Goal: Transaction & Acquisition: Purchase product/service

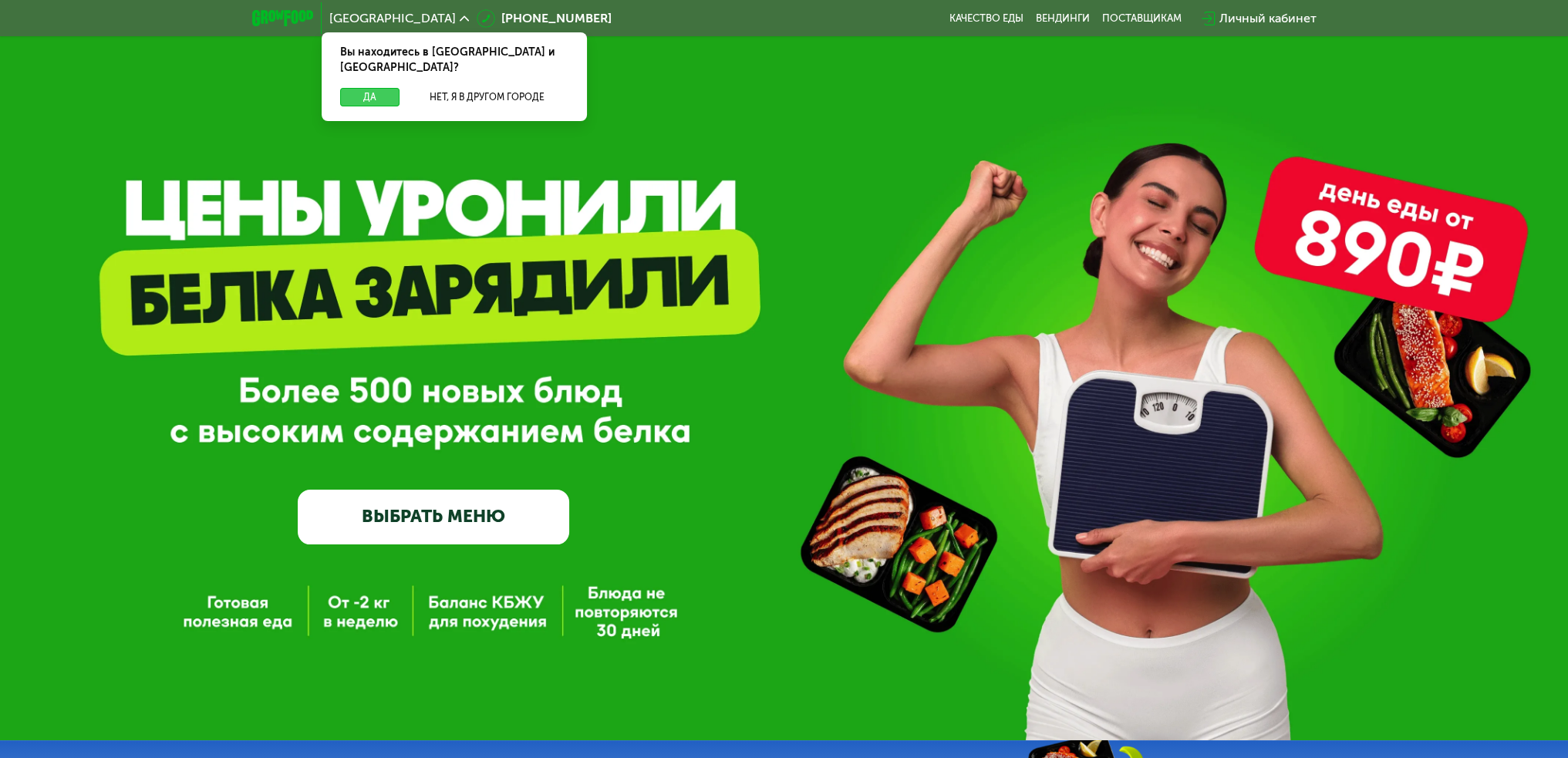
click at [387, 88] on button "Да" at bounding box center [370, 97] width 60 height 19
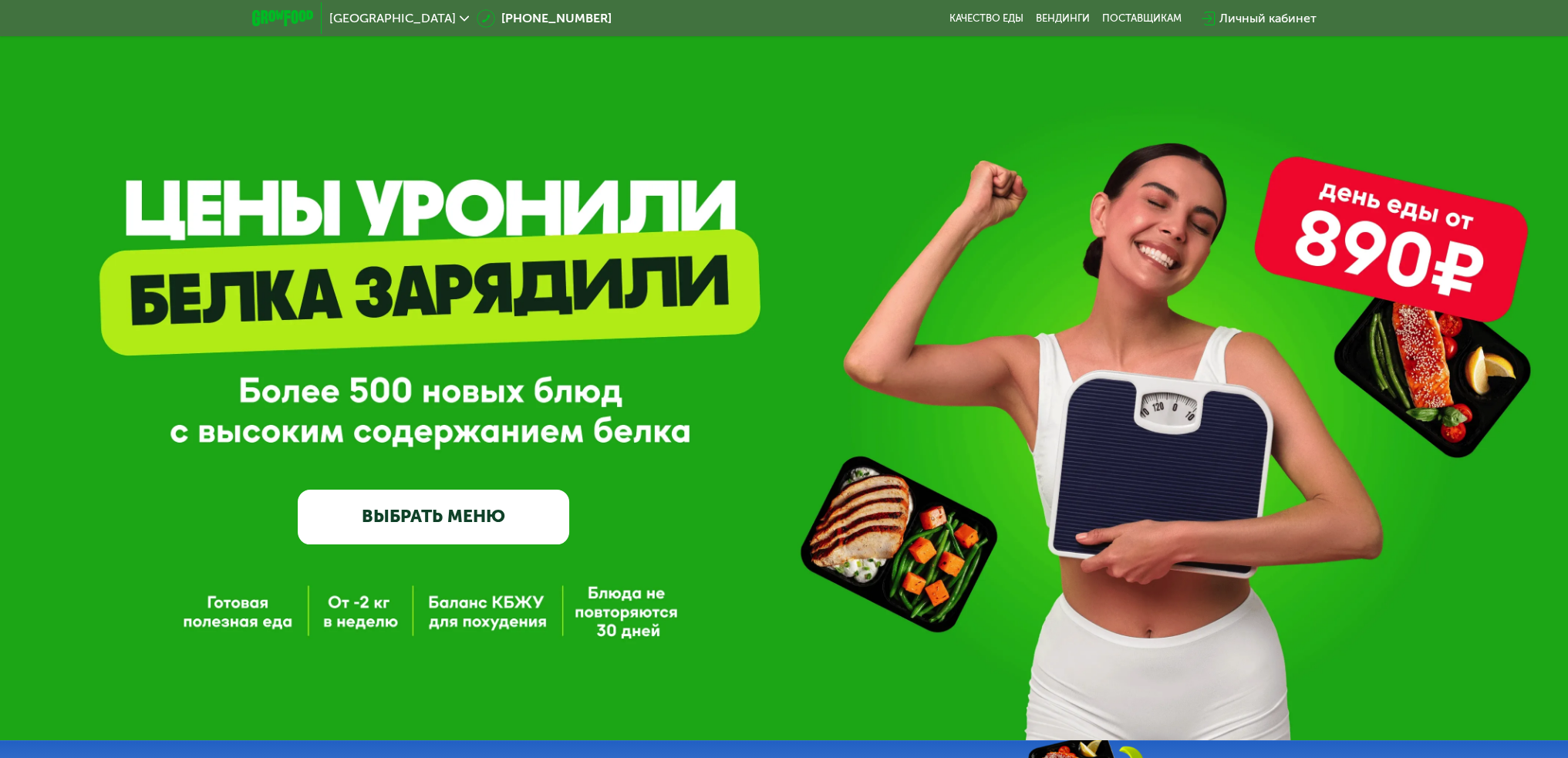
click at [503, 520] on link "ВЫБРАТЬ МЕНЮ" at bounding box center [433, 517] width 272 height 55
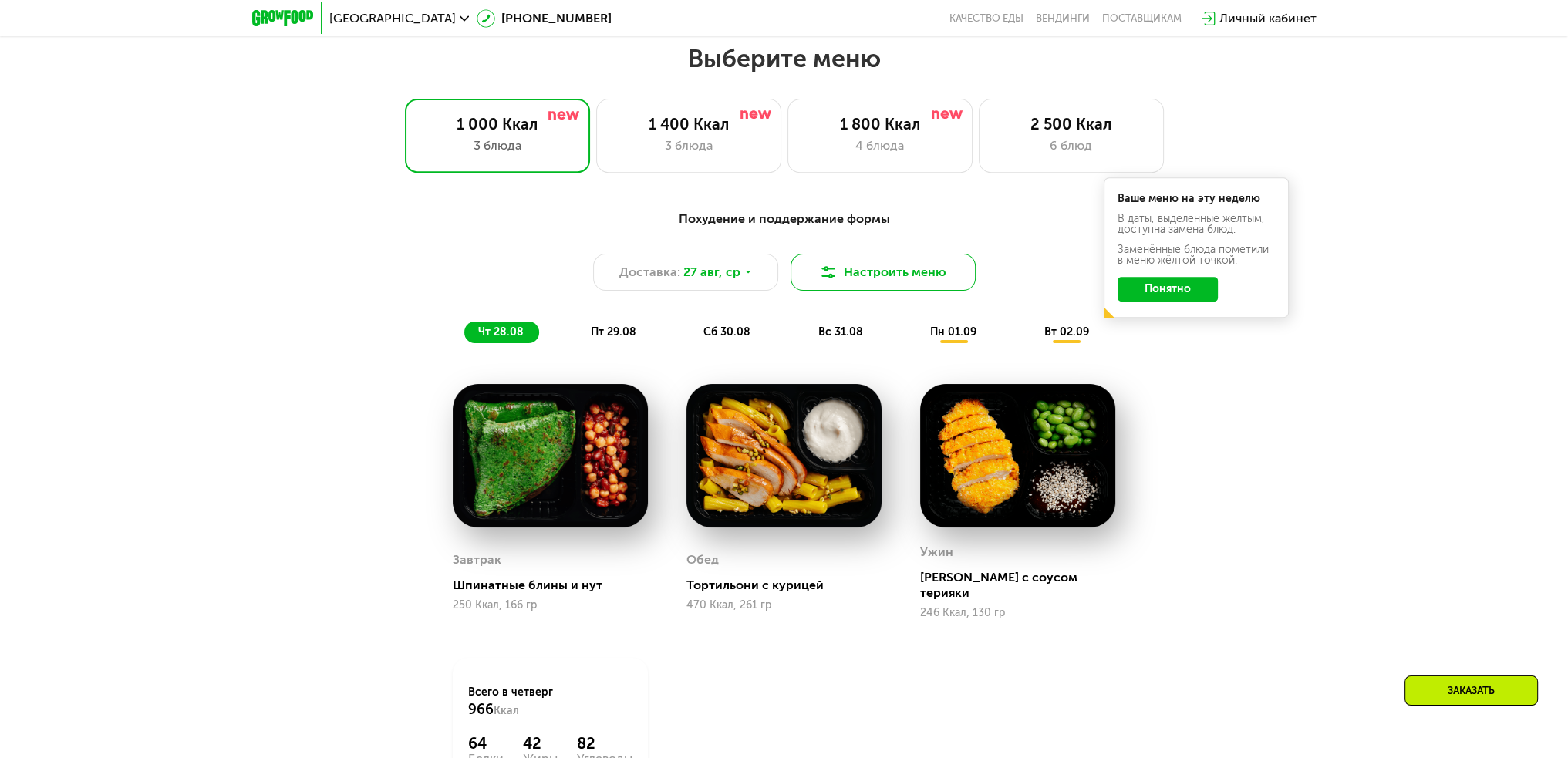
scroll to position [879, 0]
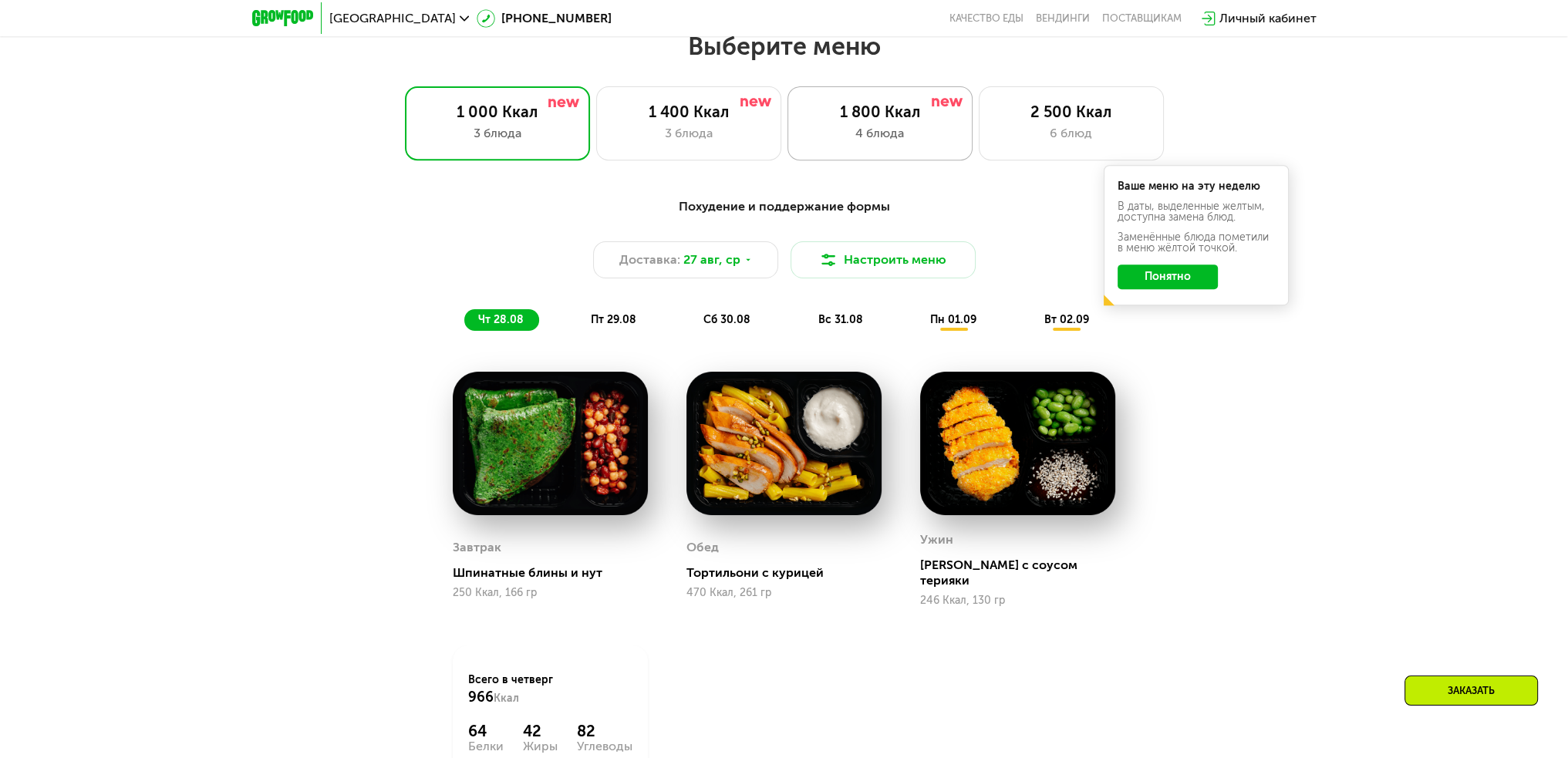
click at [920, 143] on div "4 блюда" at bounding box center [881, 133] width 153 height 19
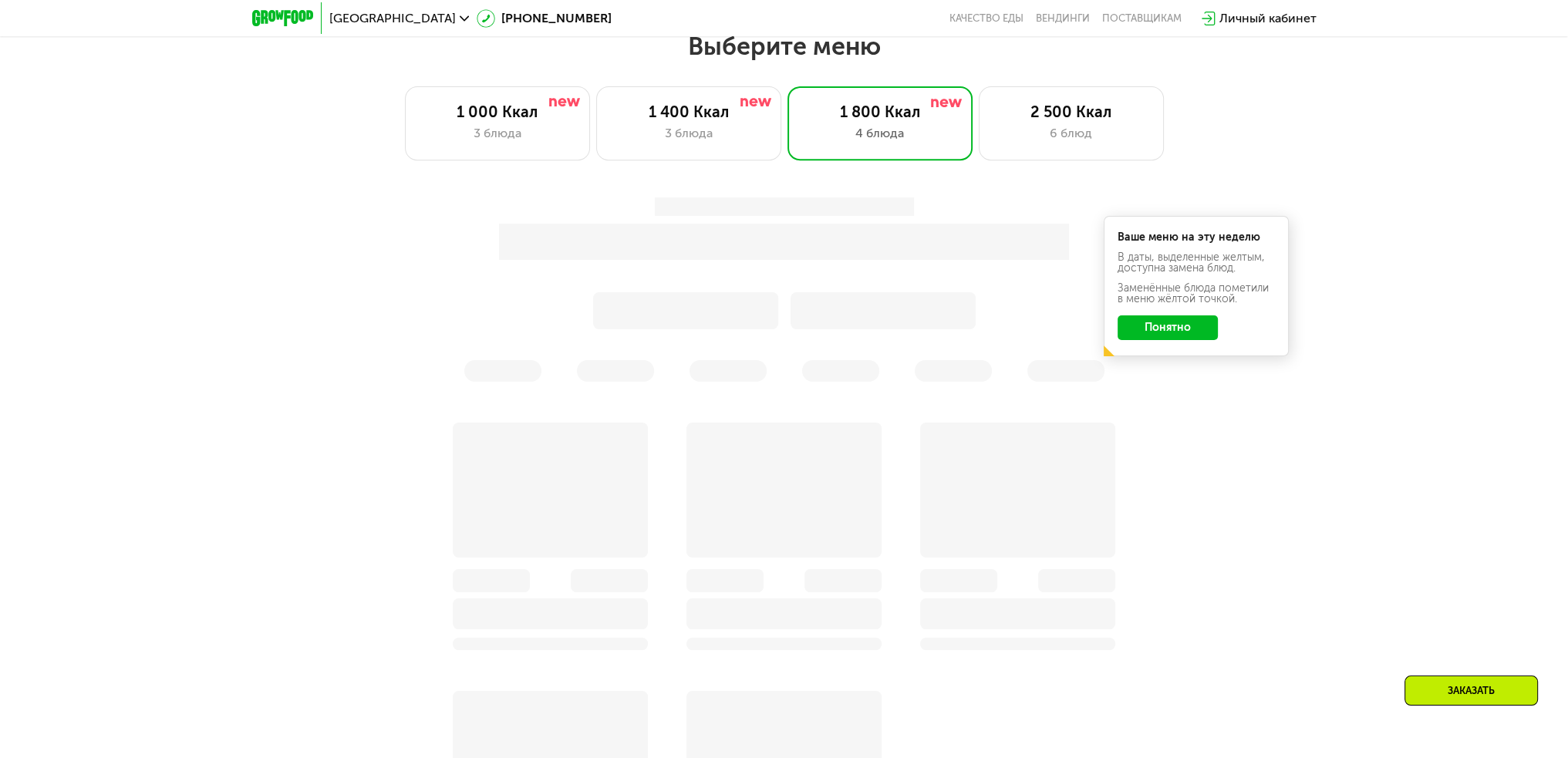
click at [1166, 338] on div "Ваше меню на эту неделю В даты, выделенные желтым, доступна замена блюд. Заменё…" at bounding box center [784, 289] width 932 height 203
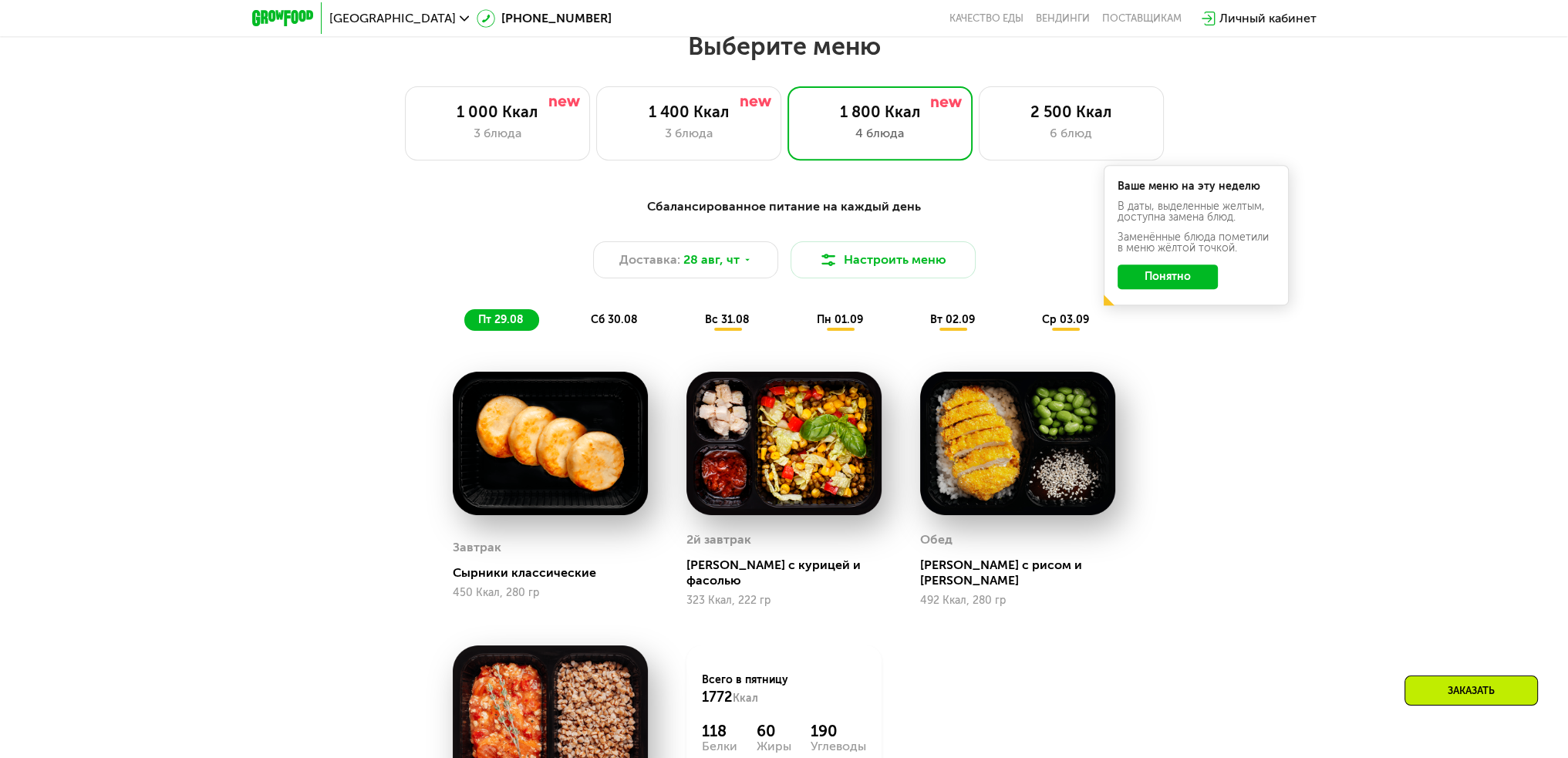
click at [1169, 300] on div "Ваше меню на эту неделю В даты, выделенные желтым, доступна замена блюд. Заменё…" at bounding box center [1196, 235] width 185 height 140
click at [1168, 286] on button "Понятно" at bounding box center [1167, 276] width 100 height 24
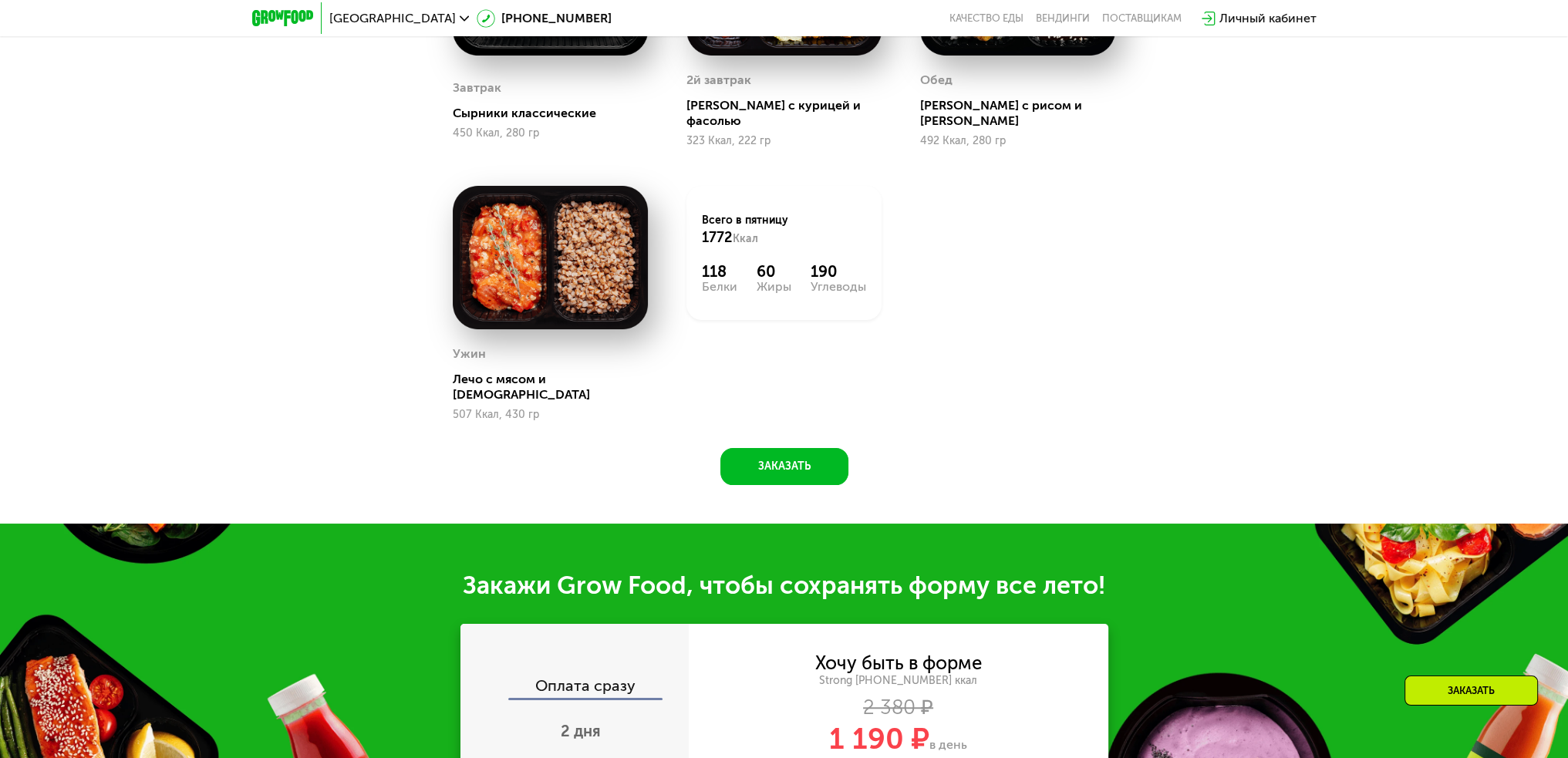
scroll to position [1341, 0]
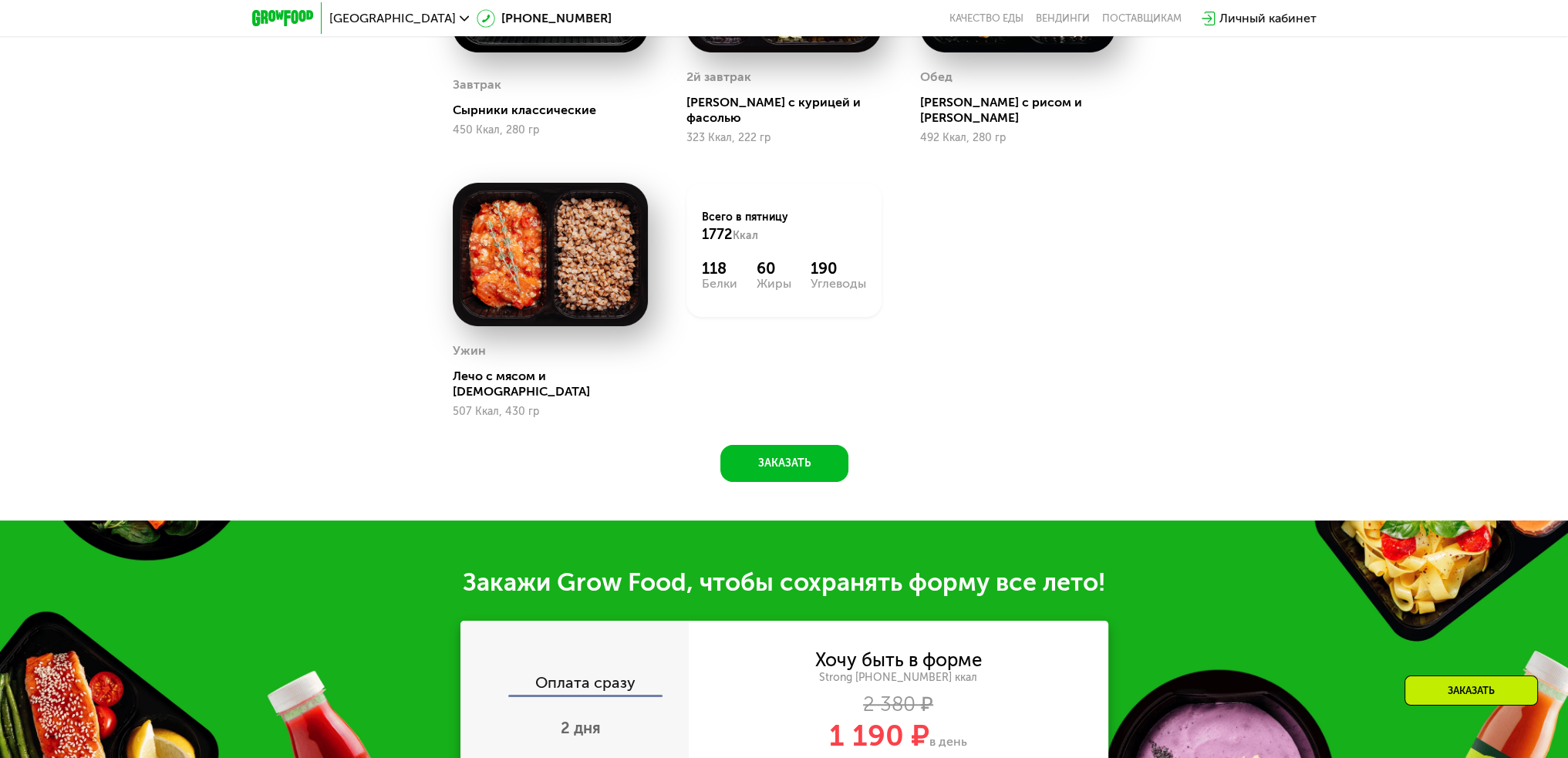
click at [713, 260] on div "118" at bounding box center [720, 269] width 35 height 19
drag, startPoint x: 713, startPoint y: 257, endPoint x: 852, endPoint y: 273, distance: 139.9
click at [852, 273] on div "118 Белки 60 Жиры 190 Углеводы" at bounding box center [784, 274] width 164 height 31
click at [852, 277] on div "Углеводы" at bounding box center [838, 283] width 55 height 12
drag, startPoint x: 852, startPoint y: 273, endPoint x: 717, endPoint y: 259, distance: 135.7
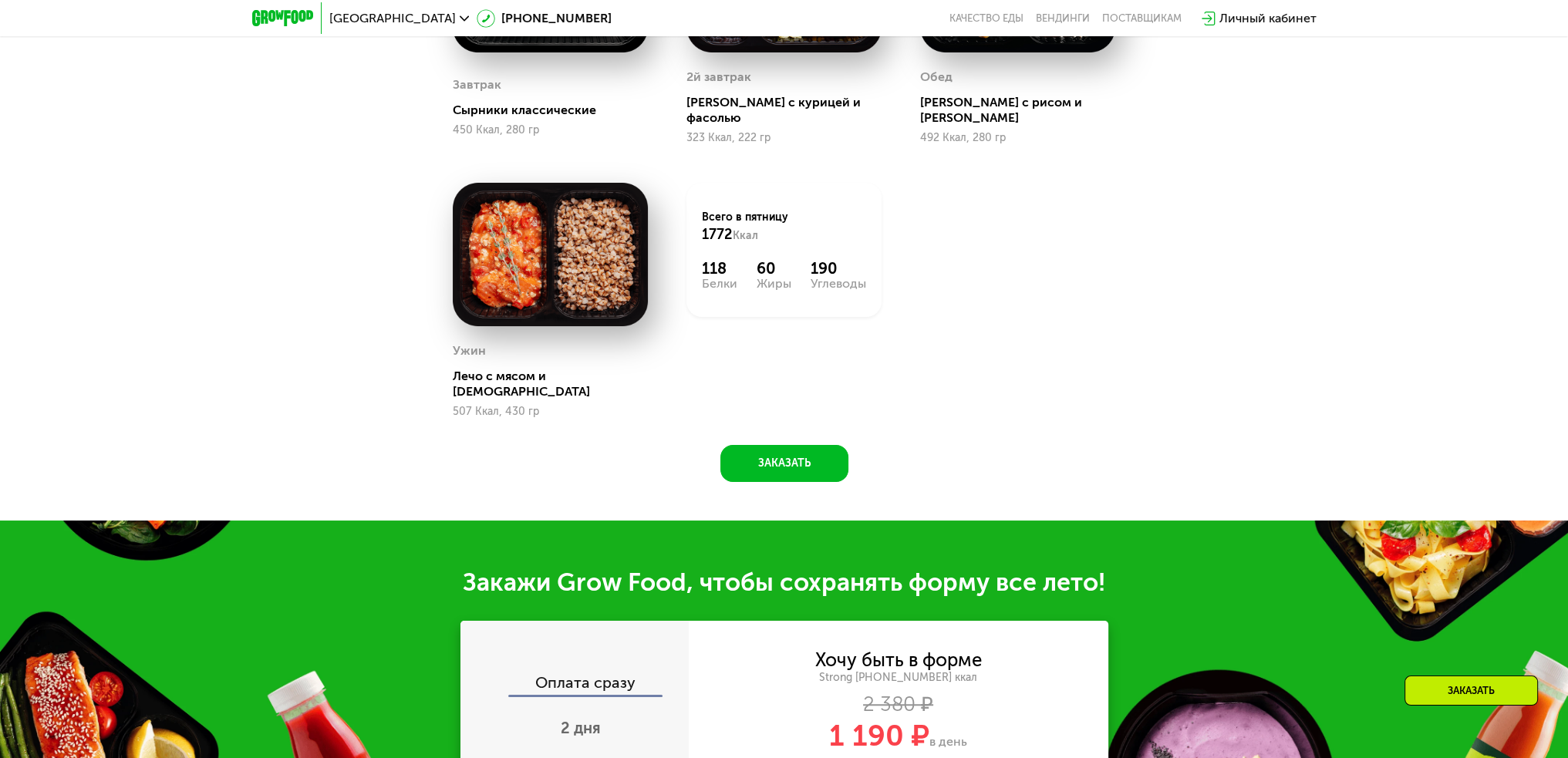
click at [719, 260] on div "118 Белки 60 Жиры 190 Углеводы" at bounding box center [784, 274] width 164 height 31
click at [717, 260] on div "118" at bounding box center [720, 269] width 35 height 19
drag, startPoint x: 717, startPoint y: 259, endPoint x: 834, endPoint y: 268, distance: 117.3
click at [832, 268] on div "118 Белки 60 Жиры 190 Углеводы" at bounding box center [784, 274] width 164 height 31
click at [834, 277] on div "Углеводы" at bounding box center [838, 283] width 55 height 12
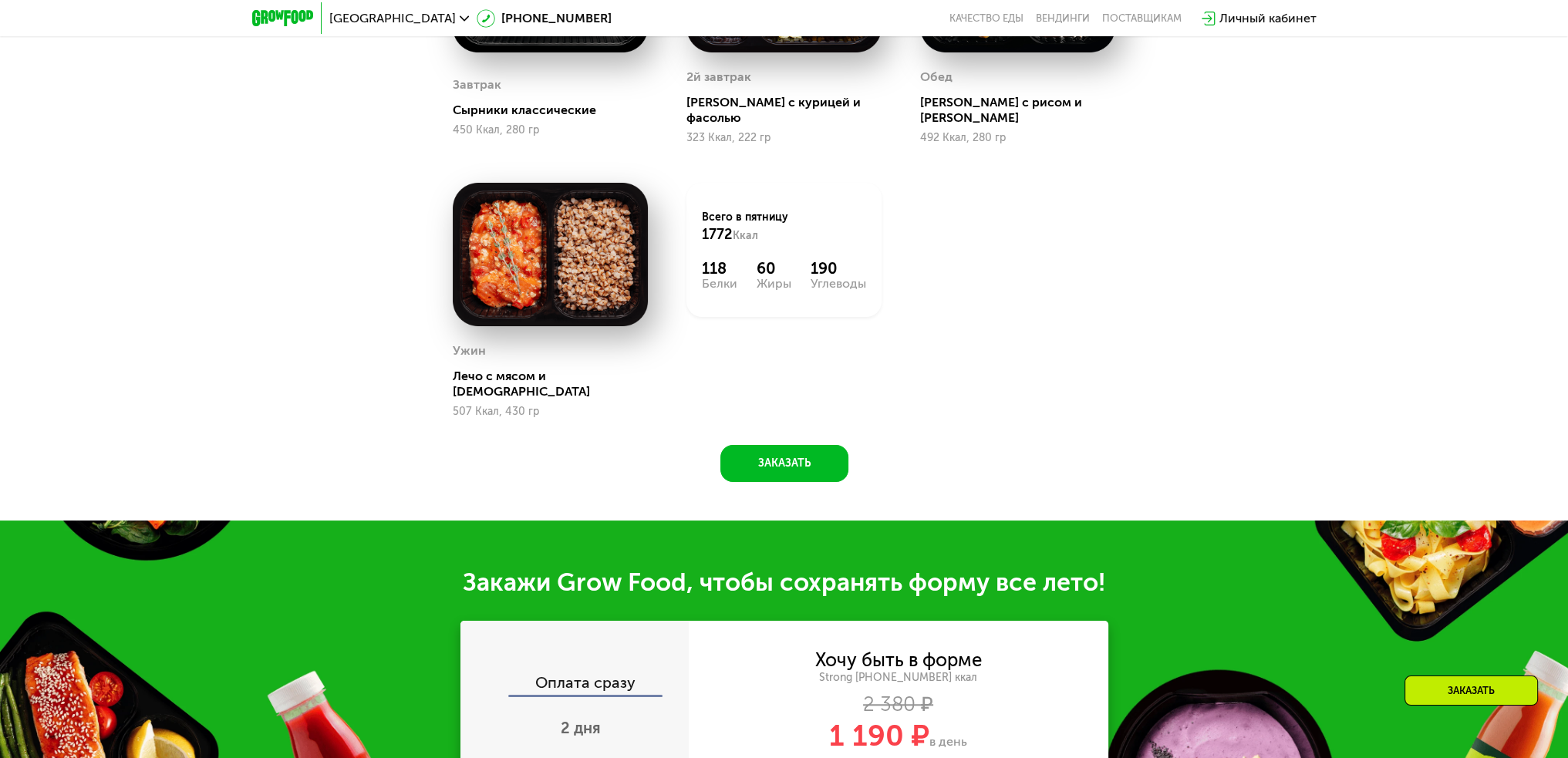
drag, startPoint x: 834, startPoint y: 268, endPoint x: 711, endPoint y: 259, distance: 123.3
click at [711, 260] on div "118 Белки 60 Жиры 190 Углеводы" at bounding box center [784, 274] width 164 height 31
click at [711, 260] on div "118" at bounding box center [720, 269] width 35 height 19
drag, startPoint x: 711, startPoint y: 259, endPoint x: 831, endPoint y: 265, distance: 120.1
click at [828, 265] on div "118 Белки 60 Жиры 190 Углеводы" at bounding box center [784, 274] width 164 height 31
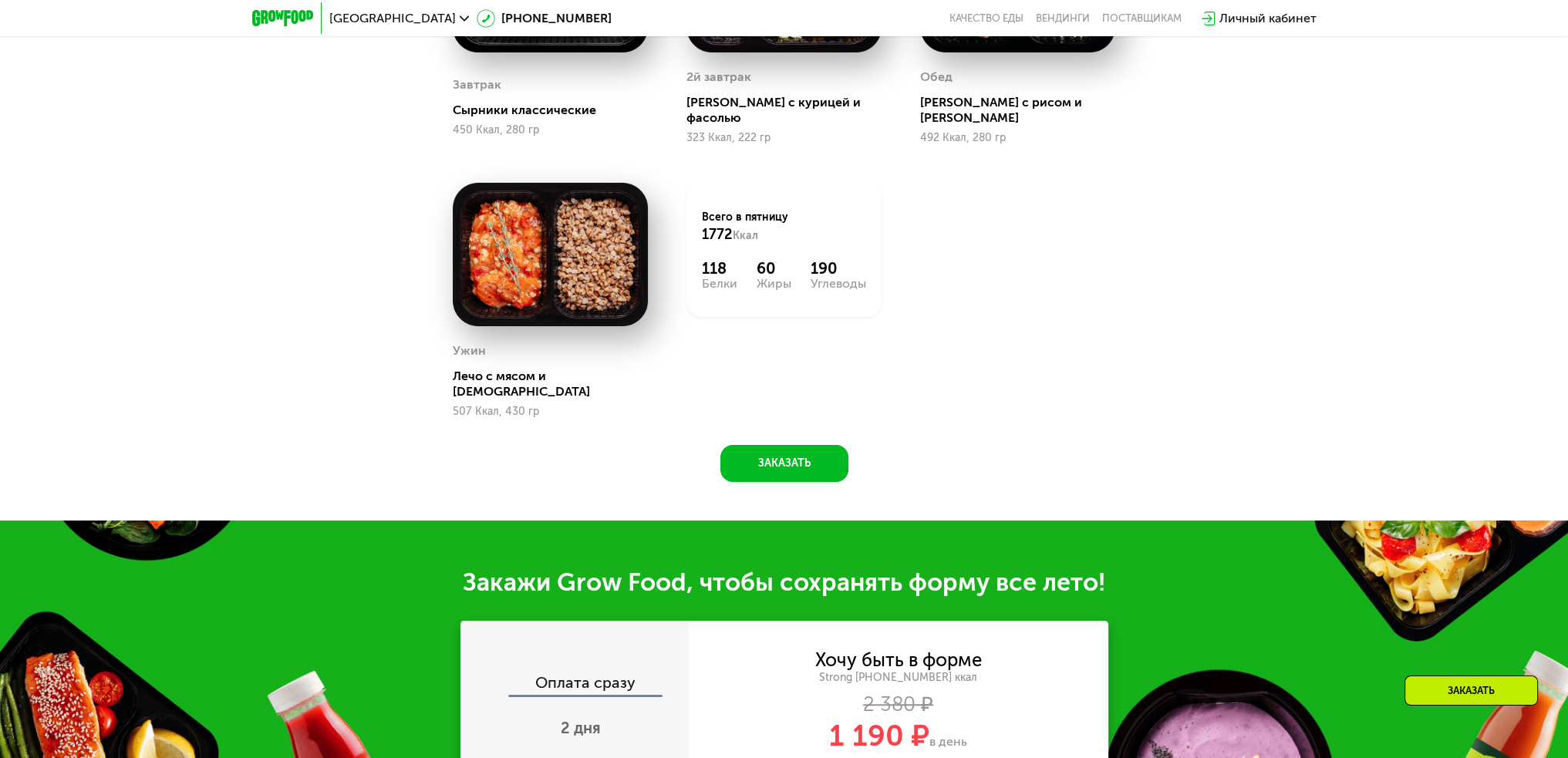
click at [840, 277] on div "Углеводы" at bounding box center [838, 283] width 55 height 12
drag, startPoint x: 840, startPoint y: 270, endPoint x: 707, endPoint y: 255, distance: 133.8
click at [707, 260] on div "118 Белки 60 Жиры 190 Углеводы" at bounding box center [784, 274] width 164 height 31
click at [707, 260] on div "118" at bounding box center [720, 269] width 35 height 19
drag, startPoint x: 707, startPoint y: 255, endPoint x: 827, endPoint y: 264, distance: 120.3
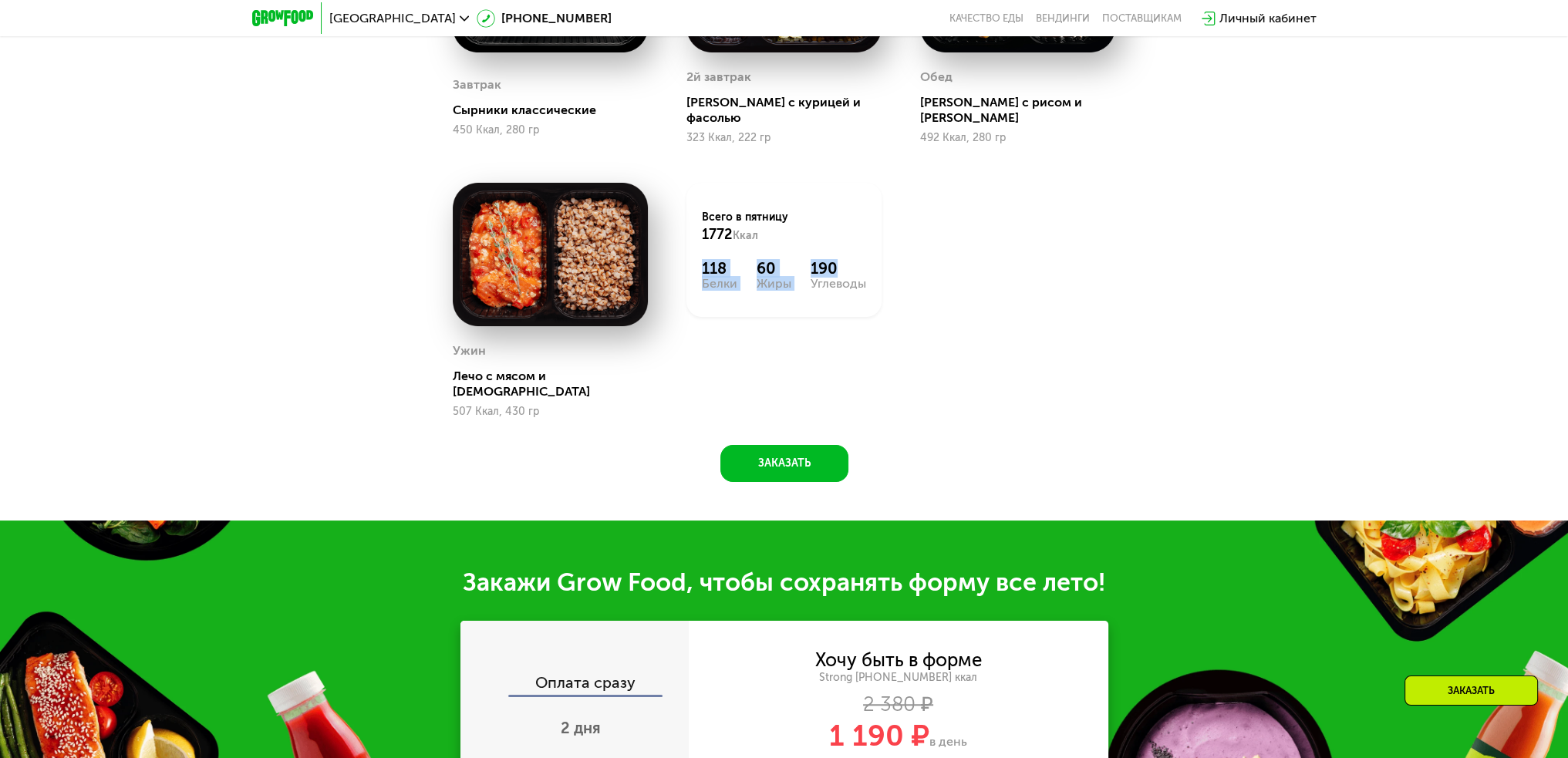
click at [825, 264] on div "118 Белки 60 Жиры 190 Углеводы" at bounding box center [784, 274] width 164 height 31
click at [831, 277] on div "Углеводы" at bounding box center [838, 283] width 55 height 12
drag, startPoint x: 831, startPoint y: 268, endPoint x: 728, endPoint y: 247, distance: 105.1
click at [728, 247] on div "Всего в [DATE] 1772 Ккал 118 Белки 60 Жиры 190 Углеводы" at bounding box center [784, 250] width 195 height 134
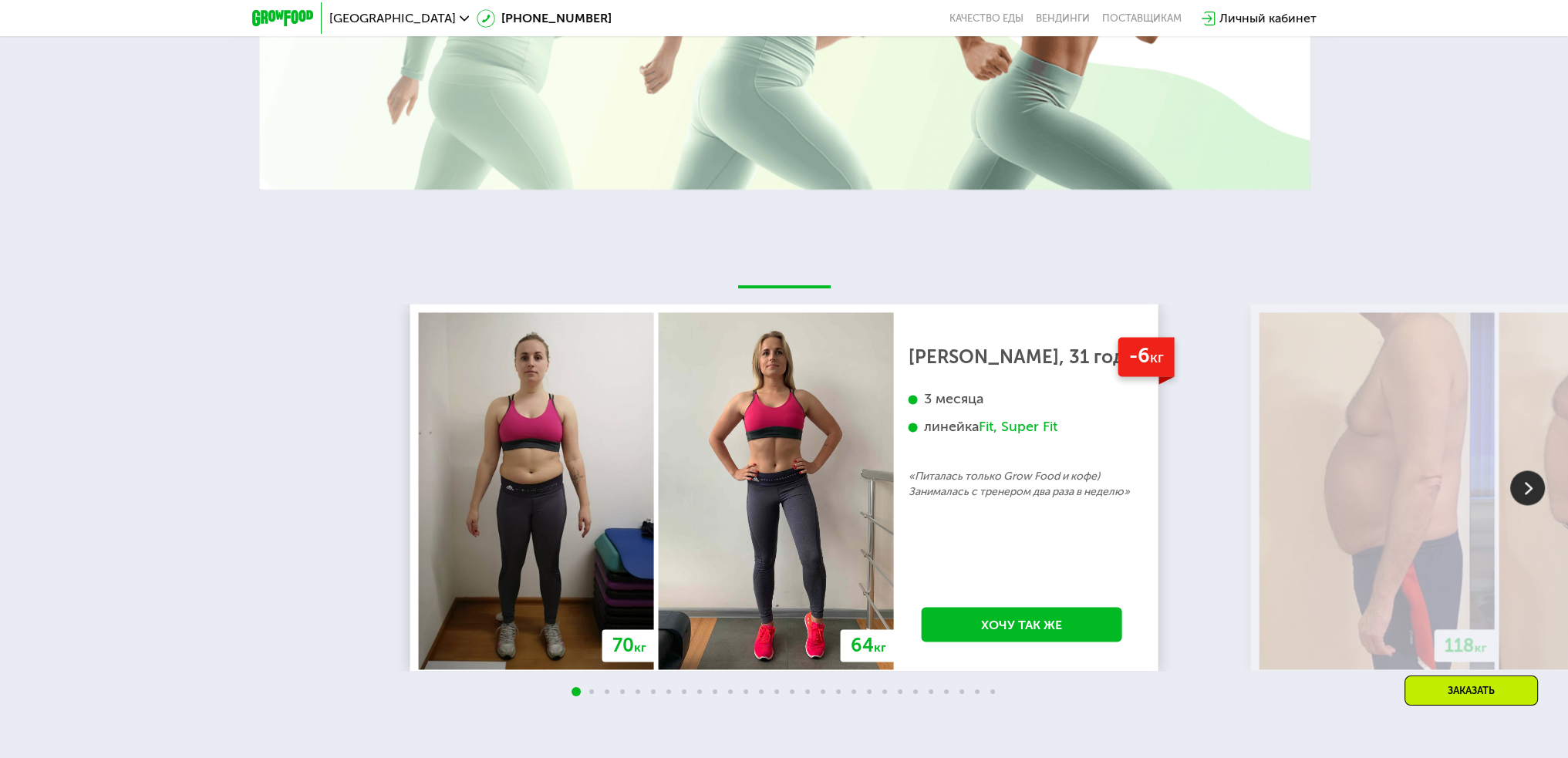
scroll to position [2961, 0]
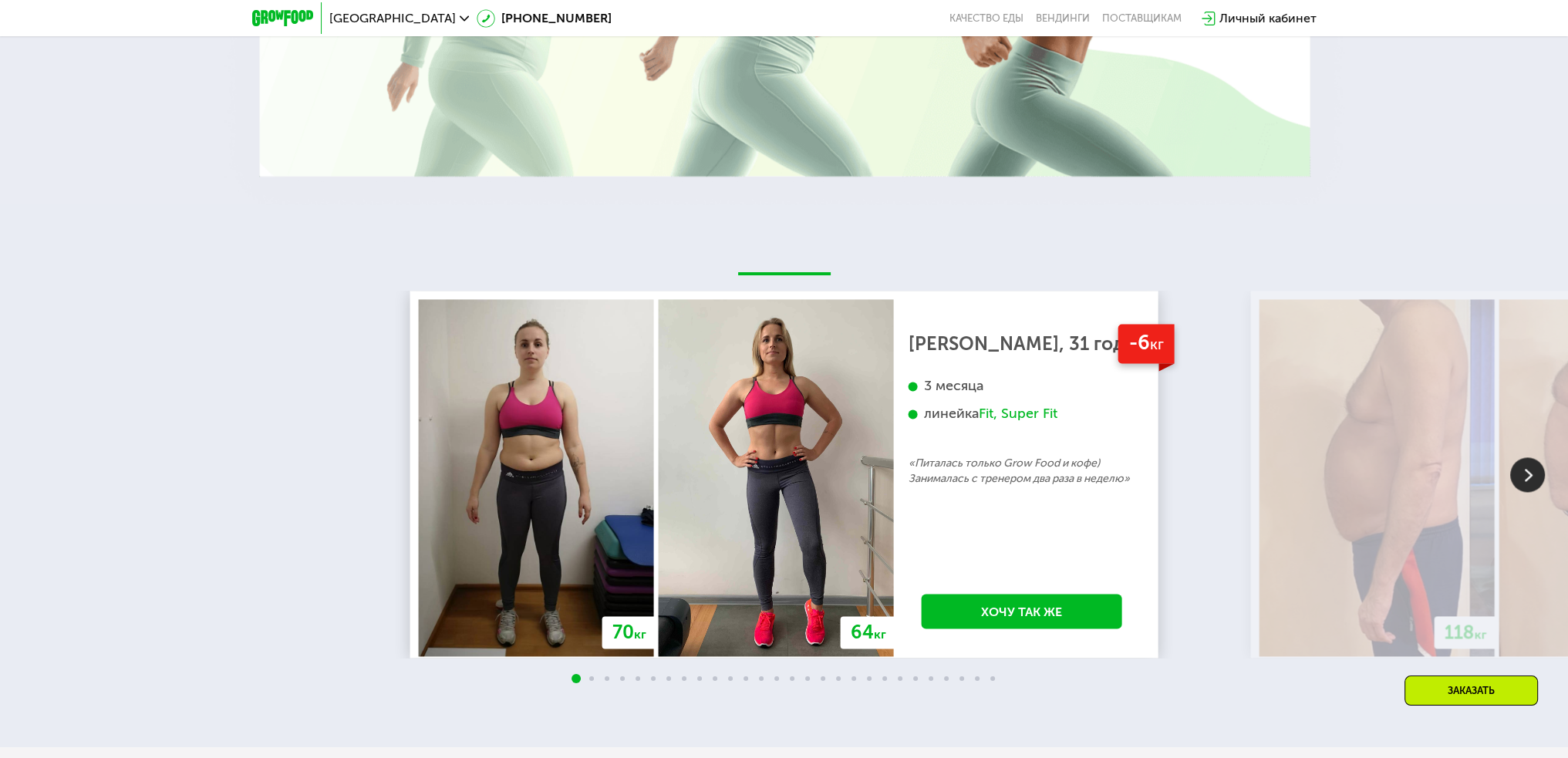
click at [1529, 457] on img at bounding box center [1527, 474] width 35 height 35
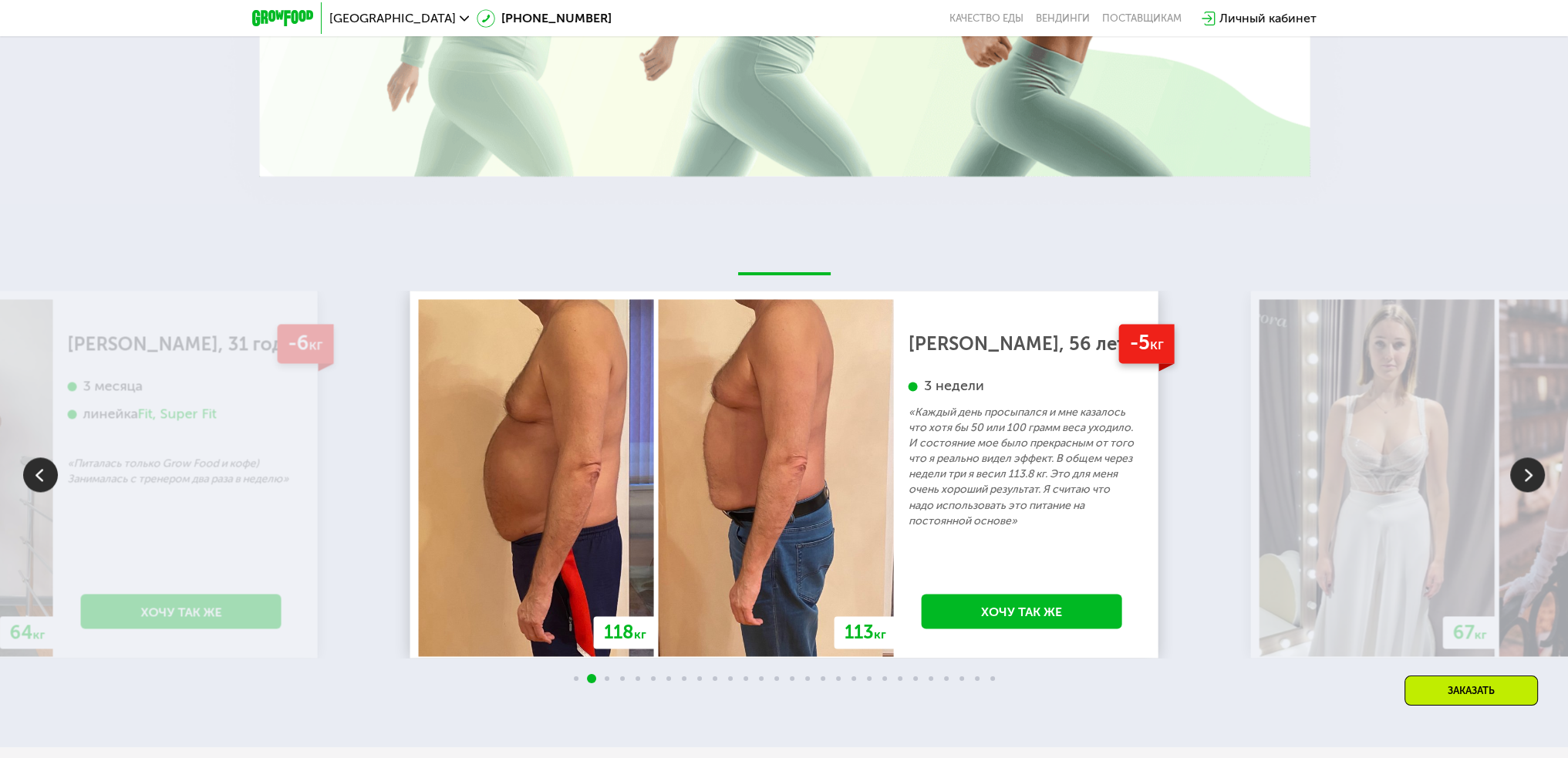
click at [1531, 457] on img at bounding box center [1527, 474] width 35 height 35
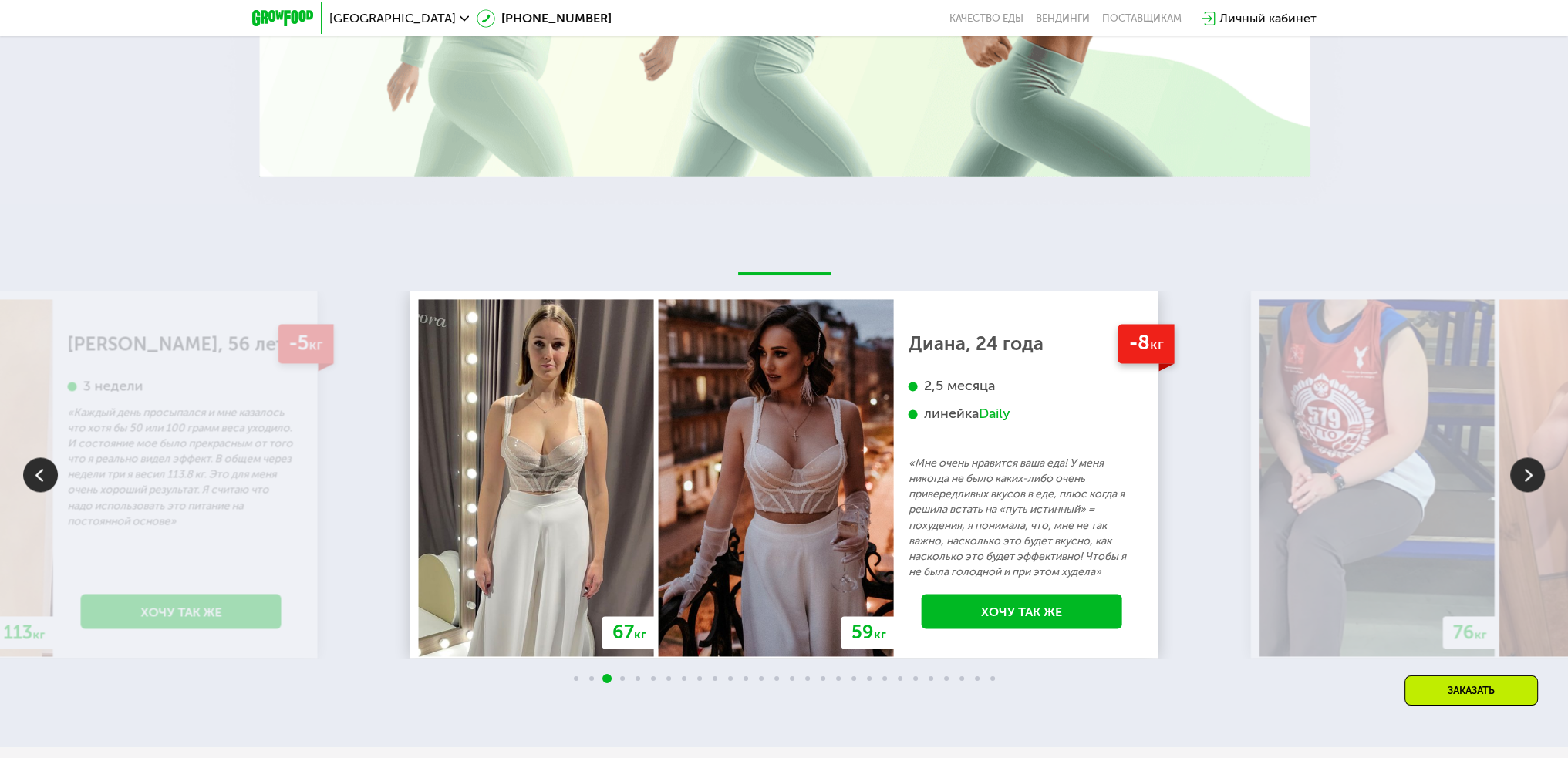
click at [1519, 457] on img at bounding box center [1527, 474] width 35 height 35
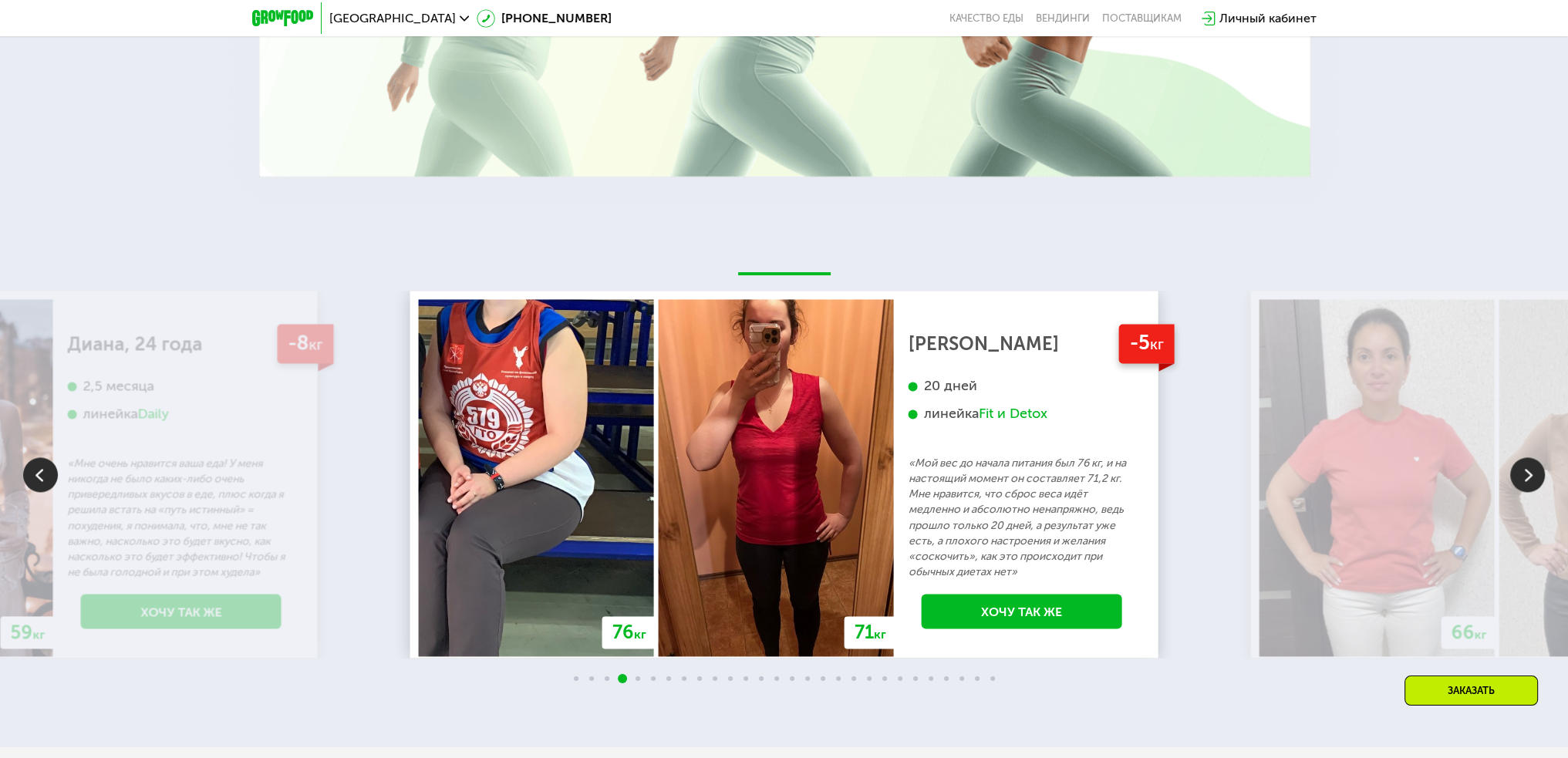
click at [1519, 457] on img at bounding box center [1527, 474] width 35 height 35
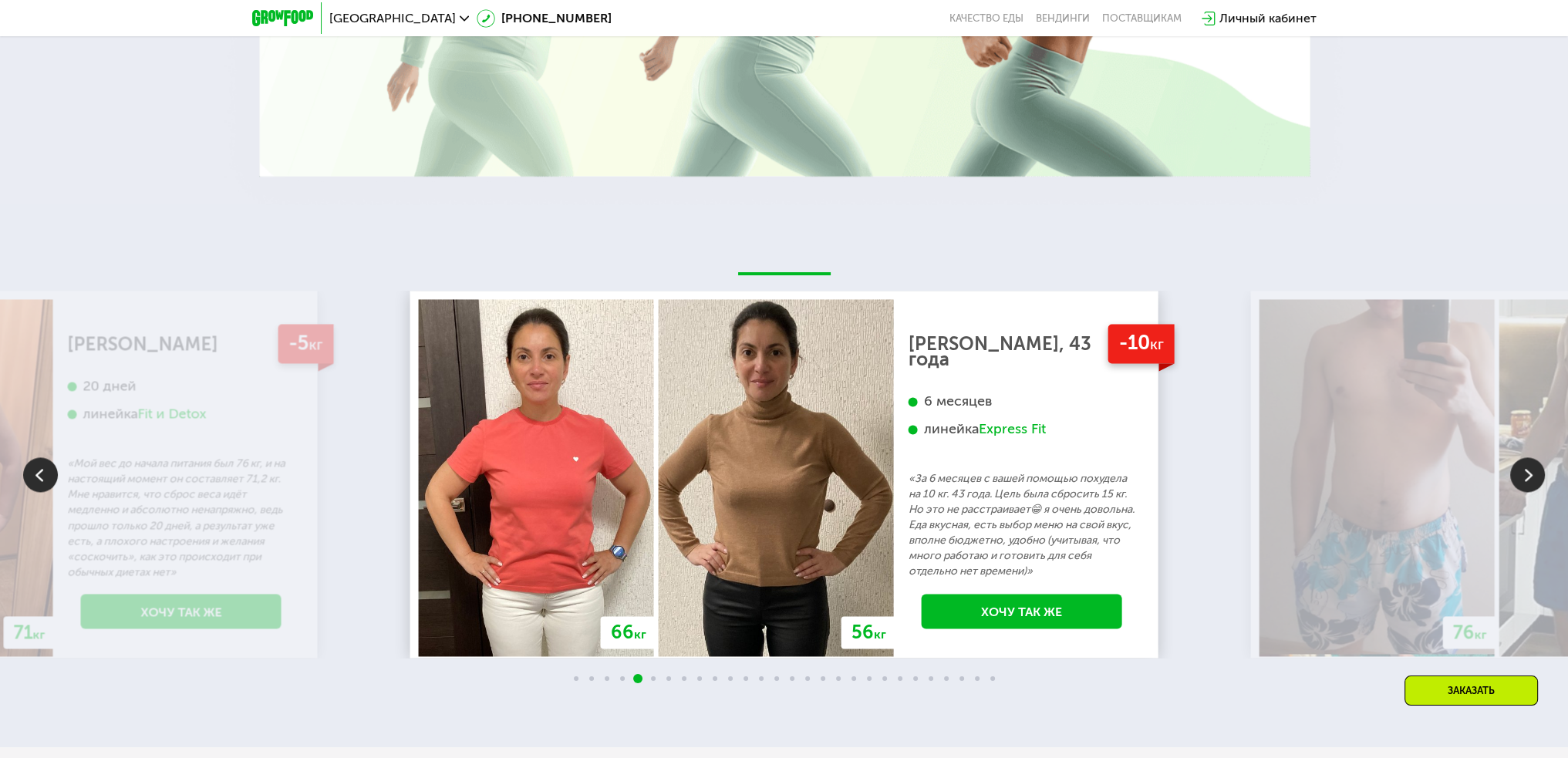
click at [1519, 457] on img at bounding box center [1527, 474] width 35 height 35
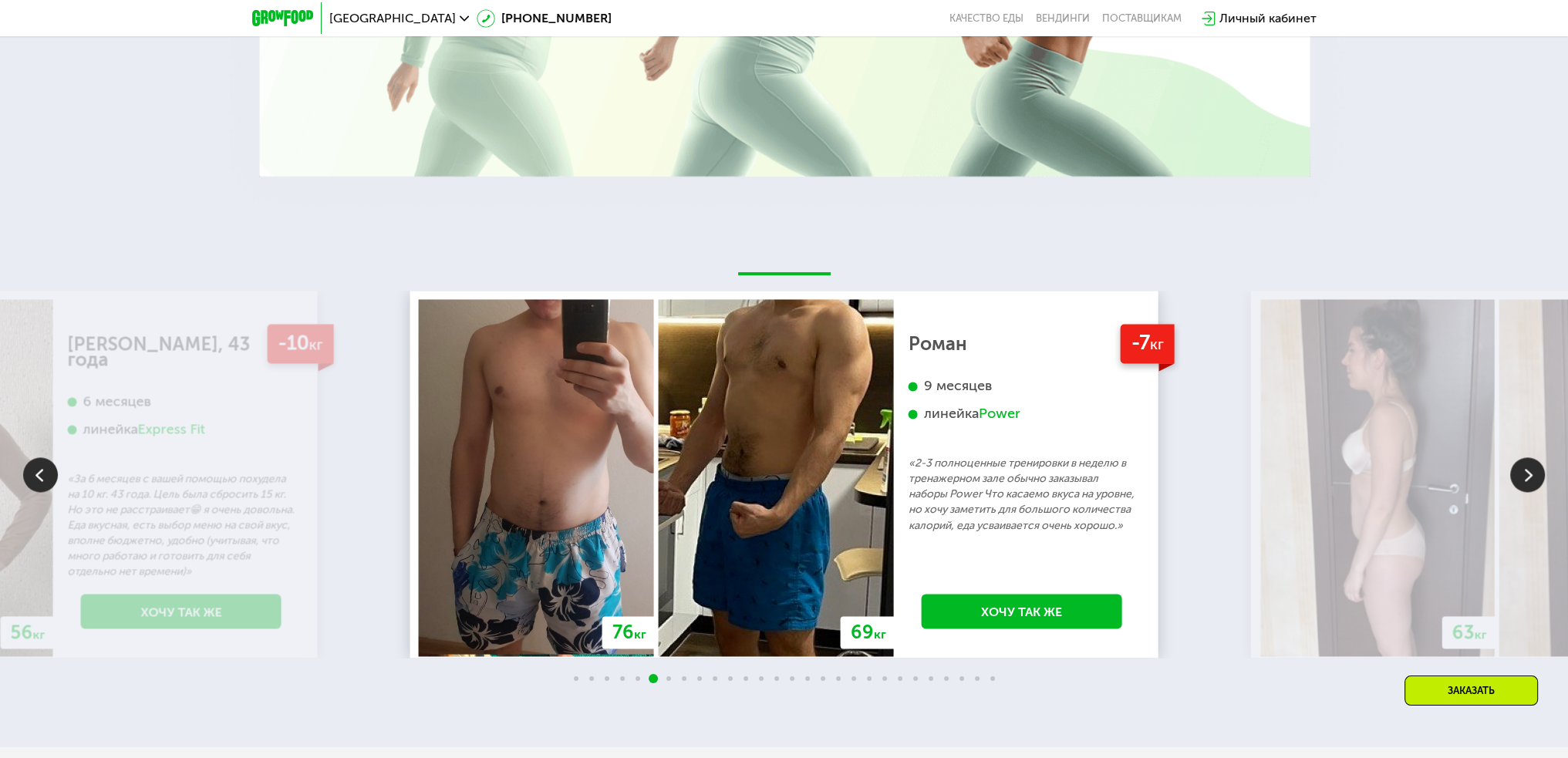
click at [1519, 457] on img at bounding box center [1527, 474] width 35 height 35
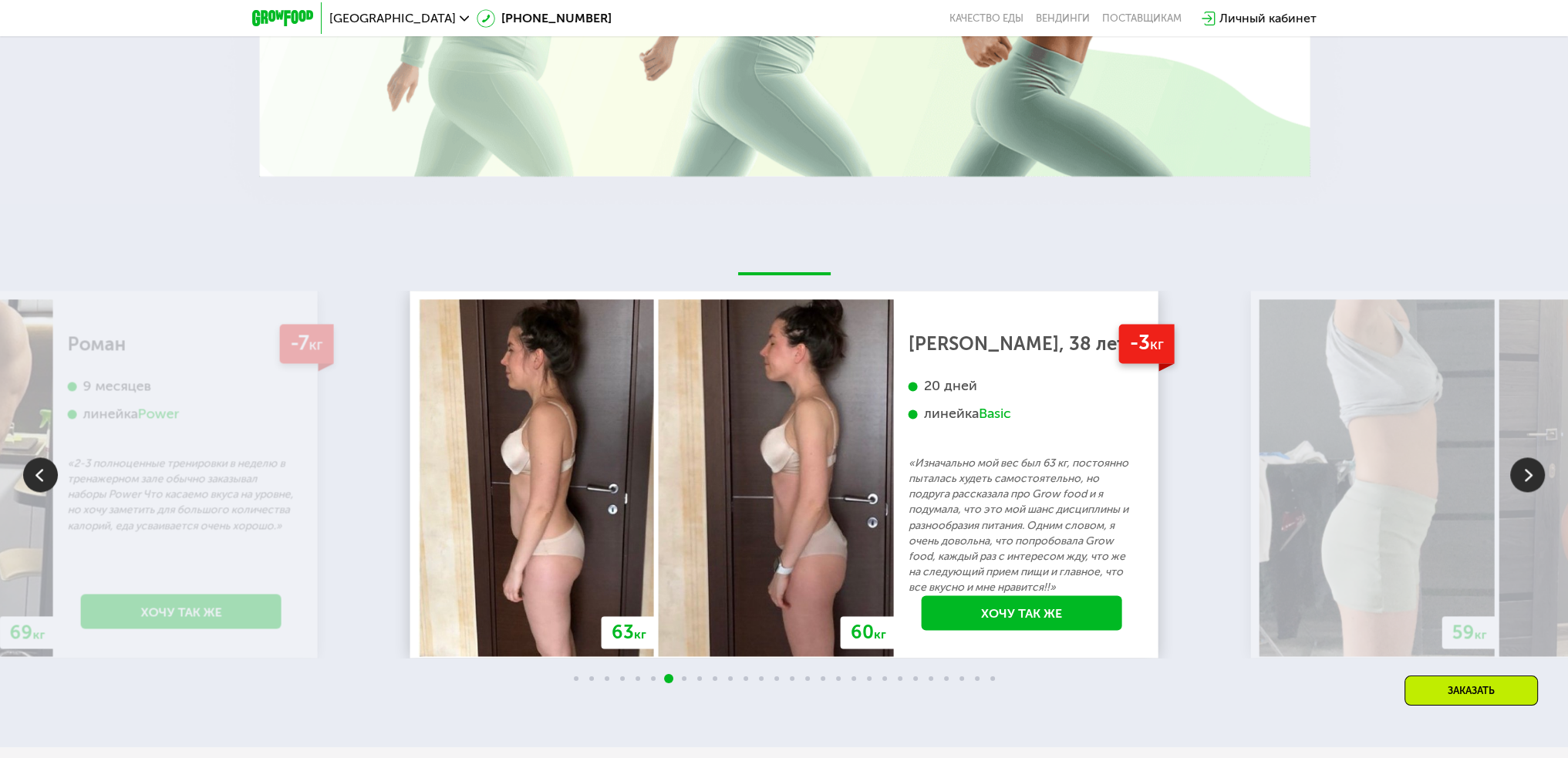
click at [1520, 457] on img at bounding box center [1527, 474] width 35 height 35
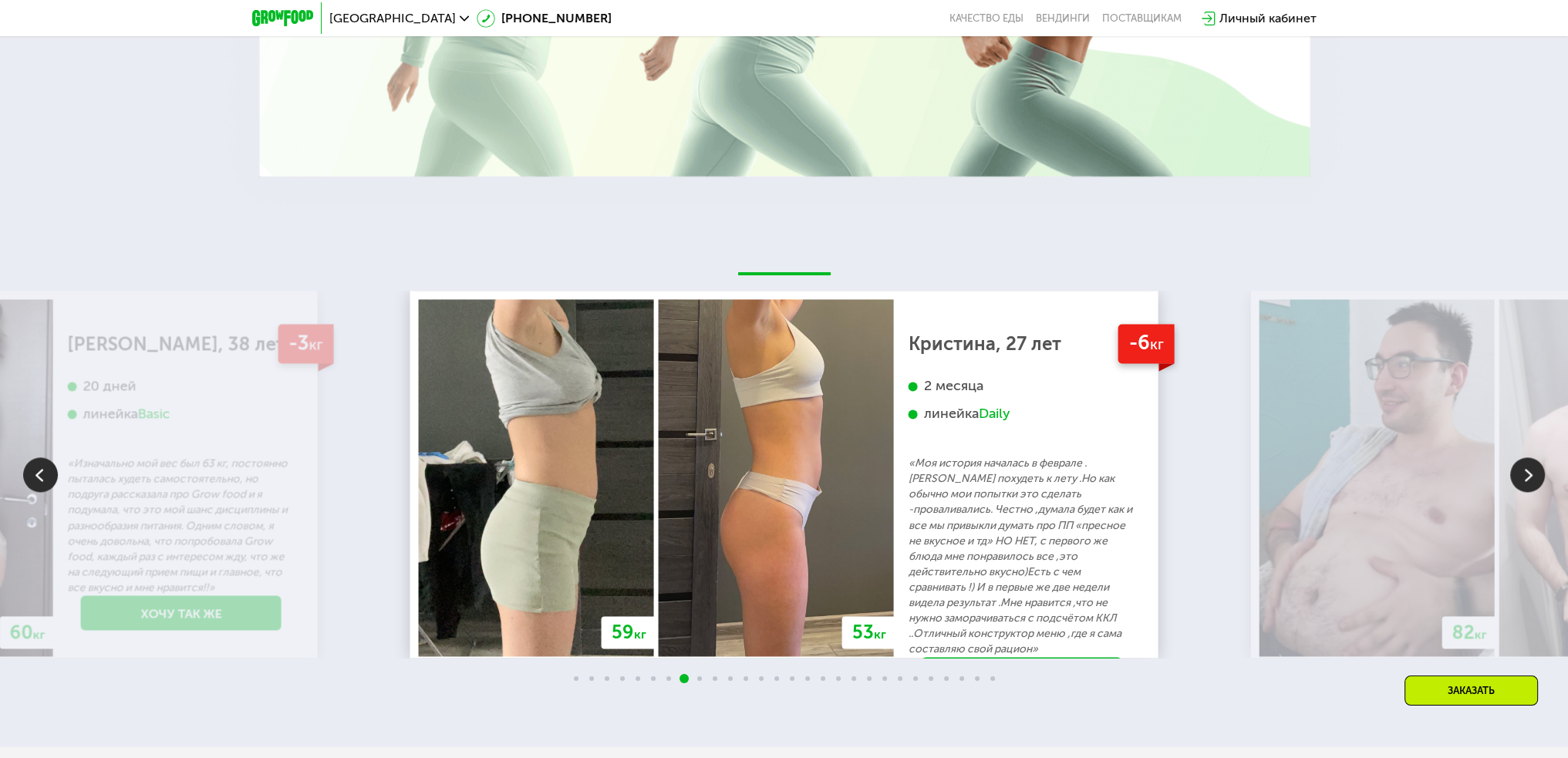
click at [1520, 457] on img at bounding box center [1527, 474] width 35 height 35
